Goal: Transaction & Acquisition: Purchase product/service

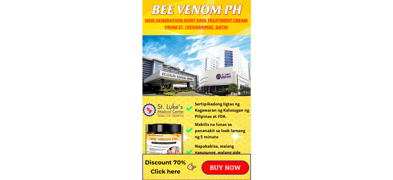
click at [216, 167] on p "BUY NOW" at bounding box center [225, 167] width 47 height 13
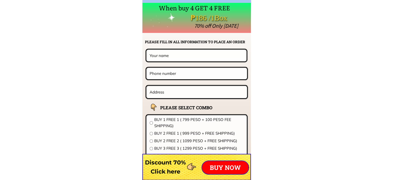
scroll to position [4057, 0]
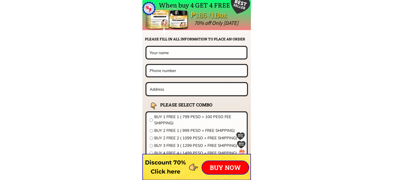
click at [151, 138] on input "radio" at bounding box center [151, 137] width 3 height 3
radio input "true"
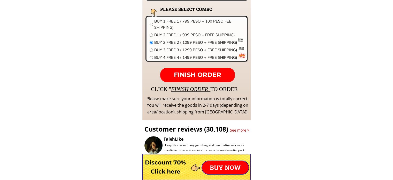
scroll to position [4160, 0]
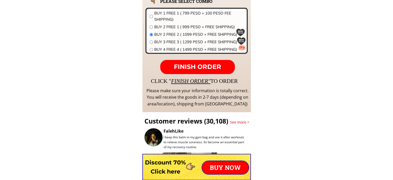
click at [193, 67] on span "FINISH ORDER" at bounding box center [197, 66] width 47 height 7
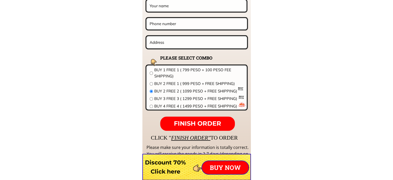
click at [173, 4] on input "text" at bounding box center [196, 5] width 96 height 11
type input "[PERSON_NAME]"
type input "09198634703"
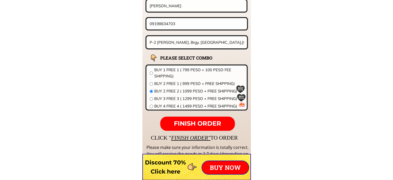
click at [228, 42] on input "P-2 [PERSON_NAME], Brgy. [GEOGRAPHIC_DATA],[GEOGRAPHIC_DATA]" at bounding box center [196, 42] width 97 height 12
type input "[GEOGRAPHIC_DATA], [GEOGRAPHIC_DATA]"
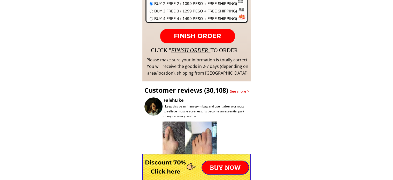
scroll to position [4181, 0]
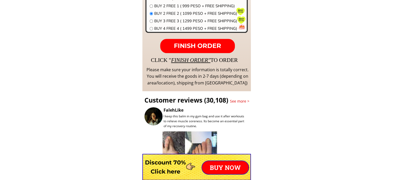
click at [188, 46] on span "FINISH ORDER" at bounding box center [197, 45] width 47 height 7
